Goal: Task Accomplishment & Management: Complete application form

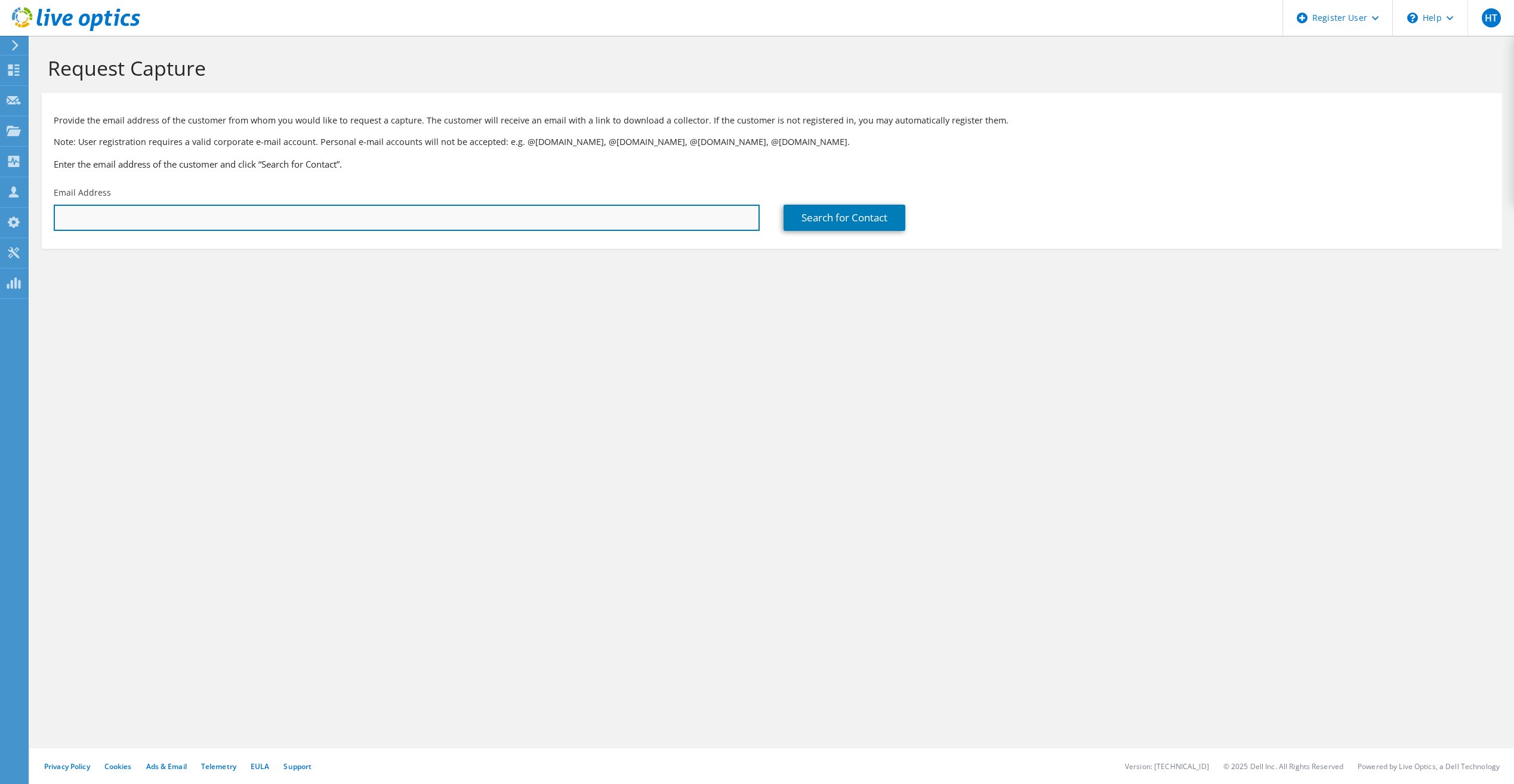
click at [397, 219] on input "text" at bounding box center [406, 218] width 706 height 26
paste input "[EMAIL_ADDRESS][DOMAIN_NAME]"
type input "[EMAIL_ADDRESS][DOMAIN_NAME]"
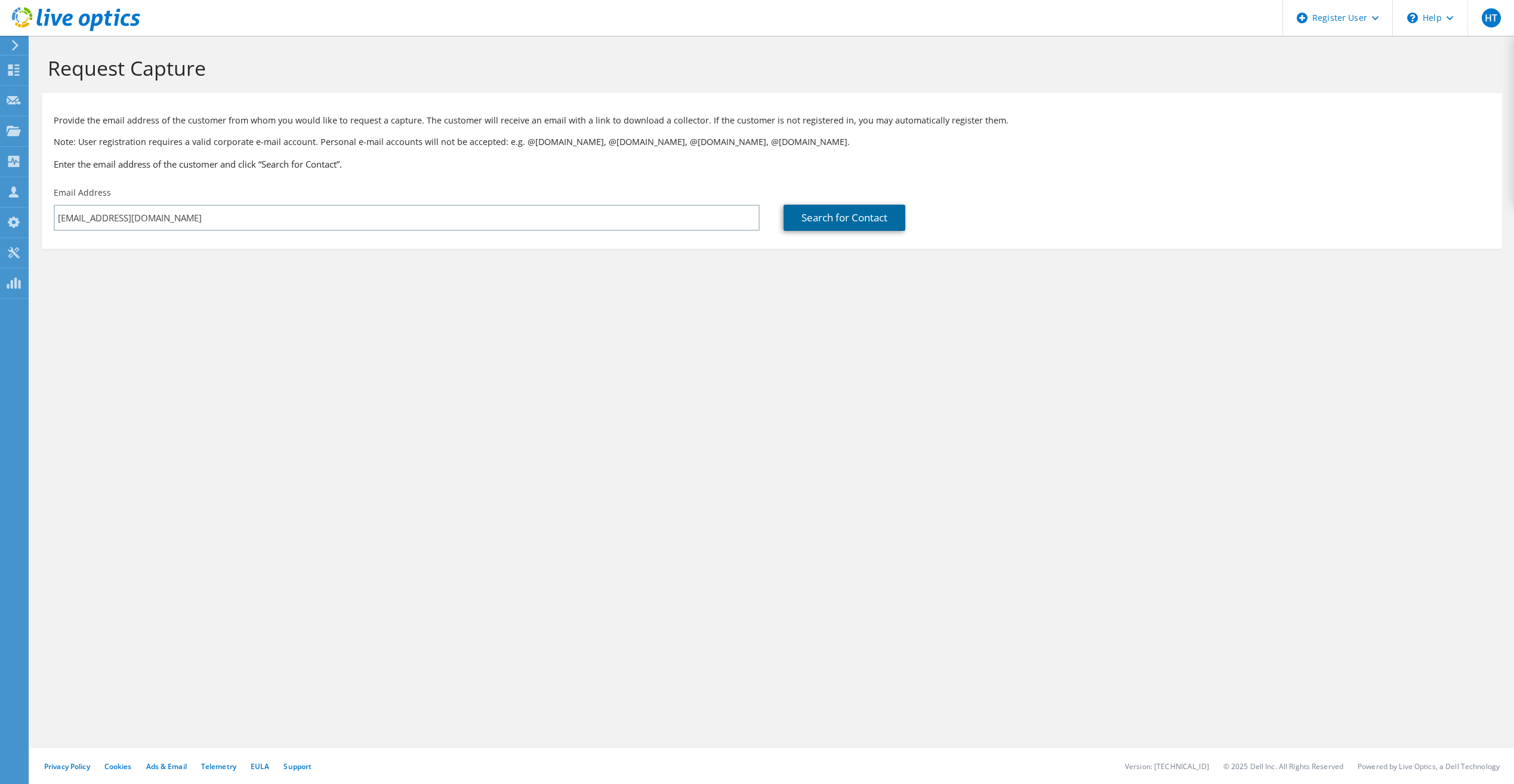
click at [866, 222] on link "Search for Contact" at bounding box center [845, 218] width 122 height 26
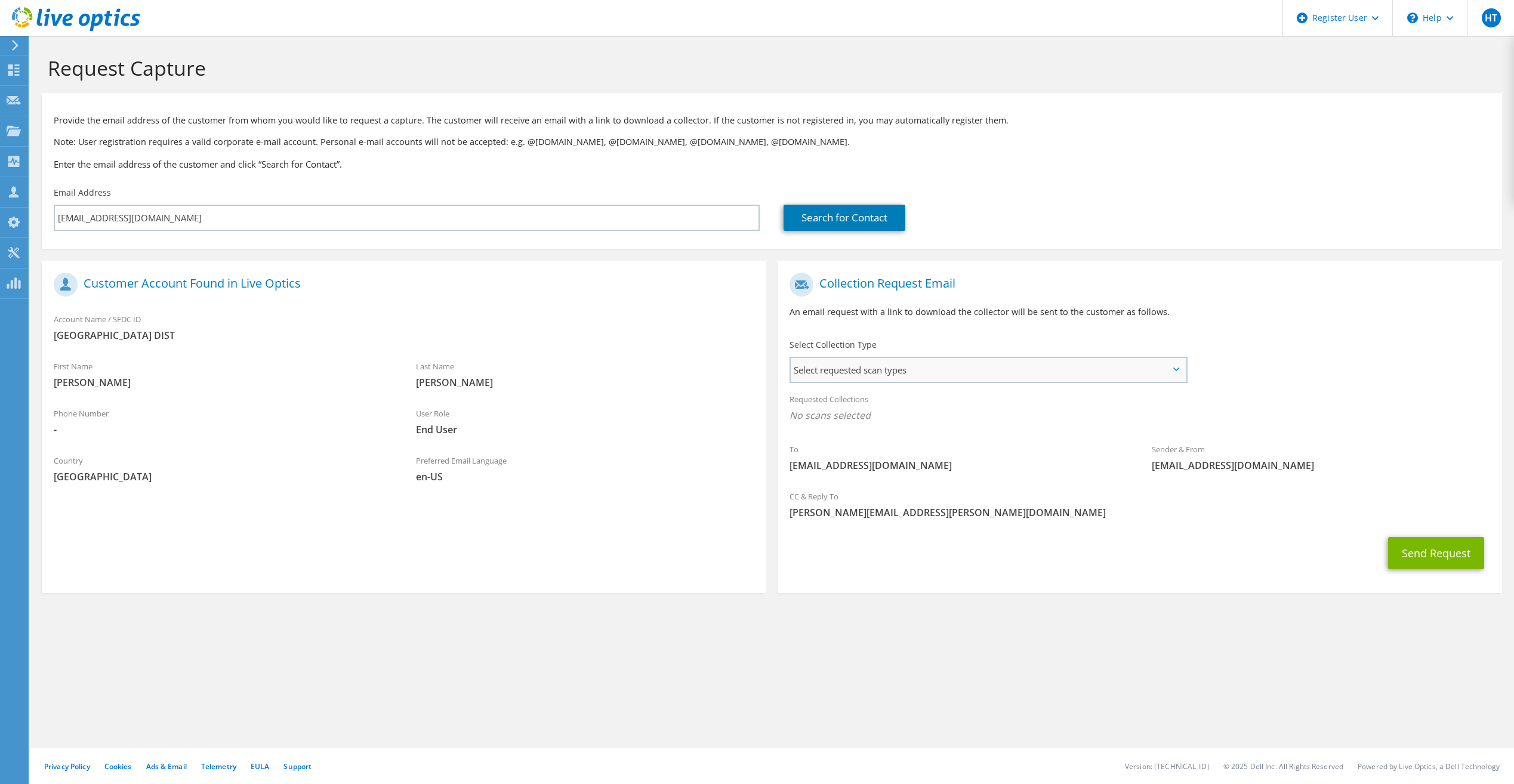
click at [917, 363] on span "Select requested scan types" at bounding box center [988, 370] width 395 height 24
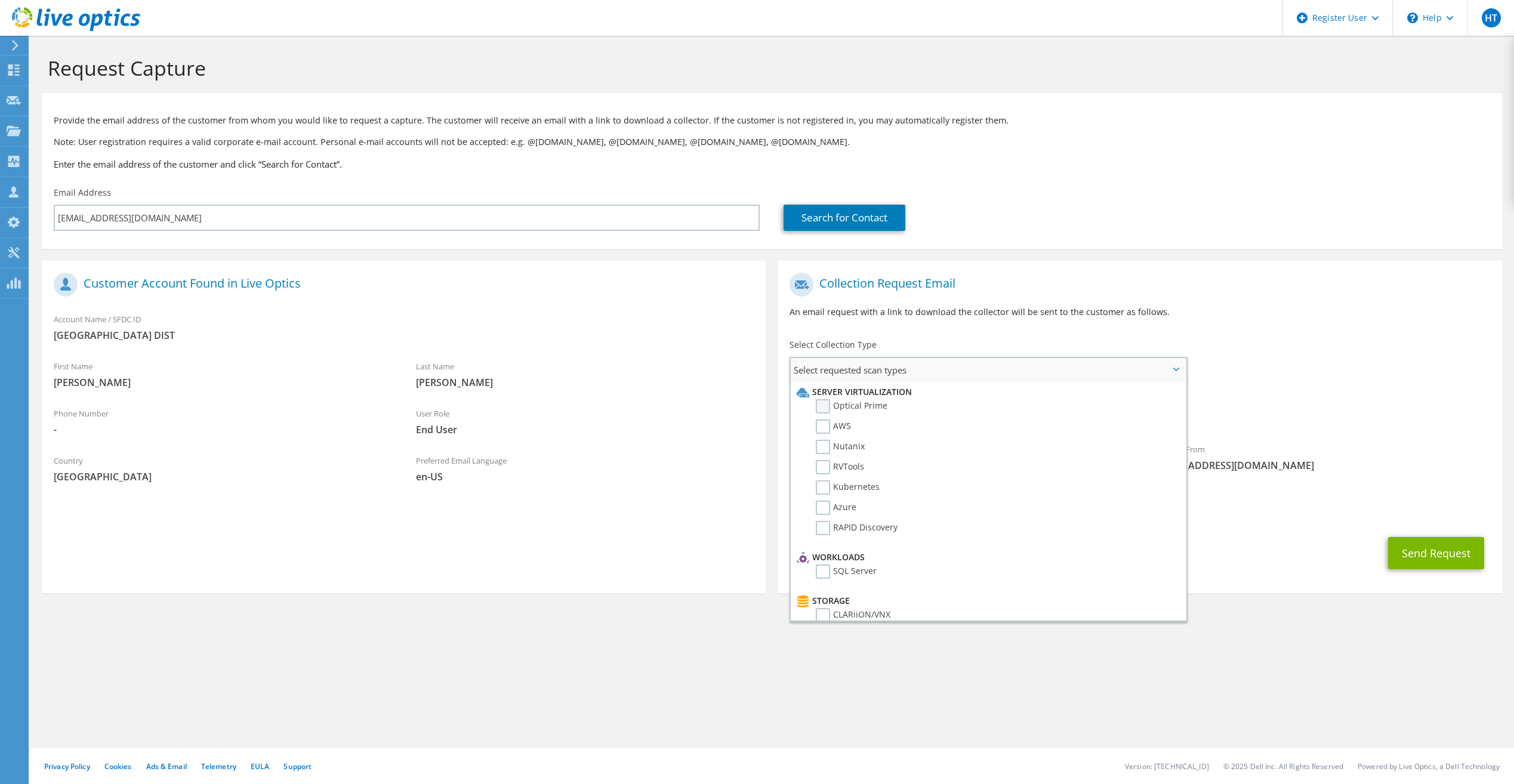
click at [823, 405] on label "Optical Prime" at bounding box center [852, 406] width 72 height 15
click at [0, 0] on input "Optical Prime" at bounding box center [0, 0] width 0 height 0
click at [1329, 399] on div "Requested Collections No scans selected Optical Prime" at bounding box center [1140, 411] width 724 height 48
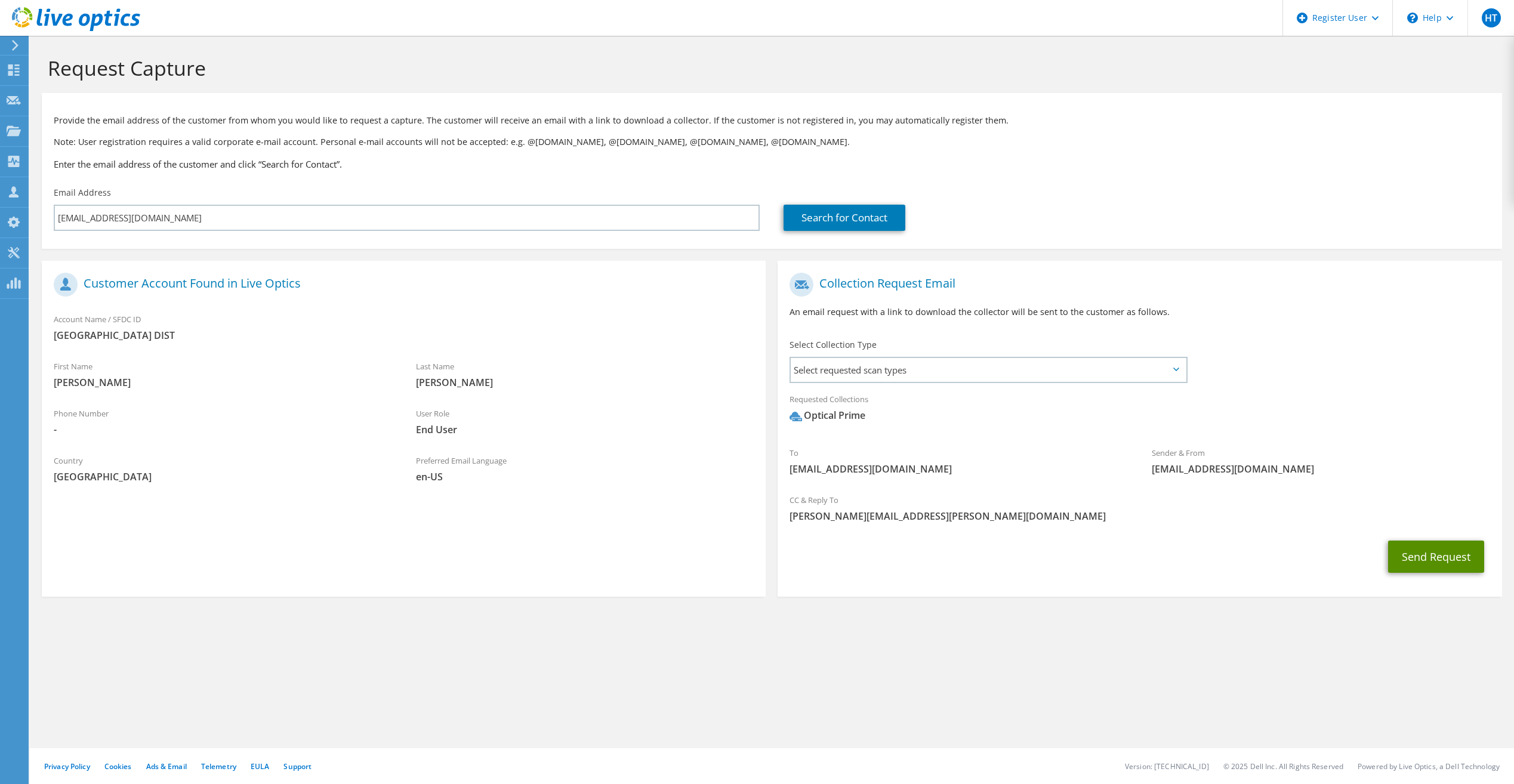
click at [1434, 552] on button "Send Request" at bounding box center [1436, 557] width 96 height 32
